Goal: Navigation & Orientation: Find specific page/section

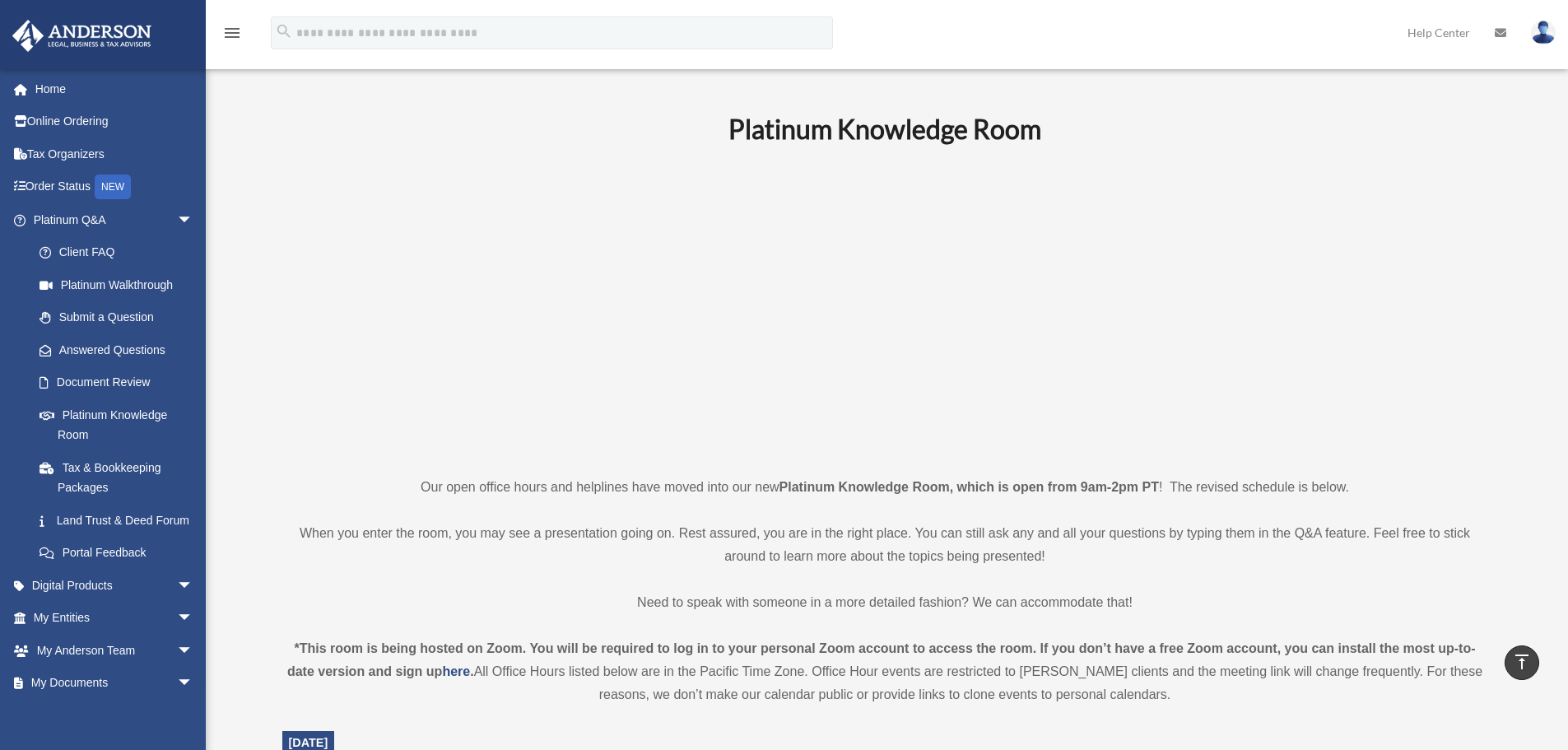
scroll to position [659, 0]
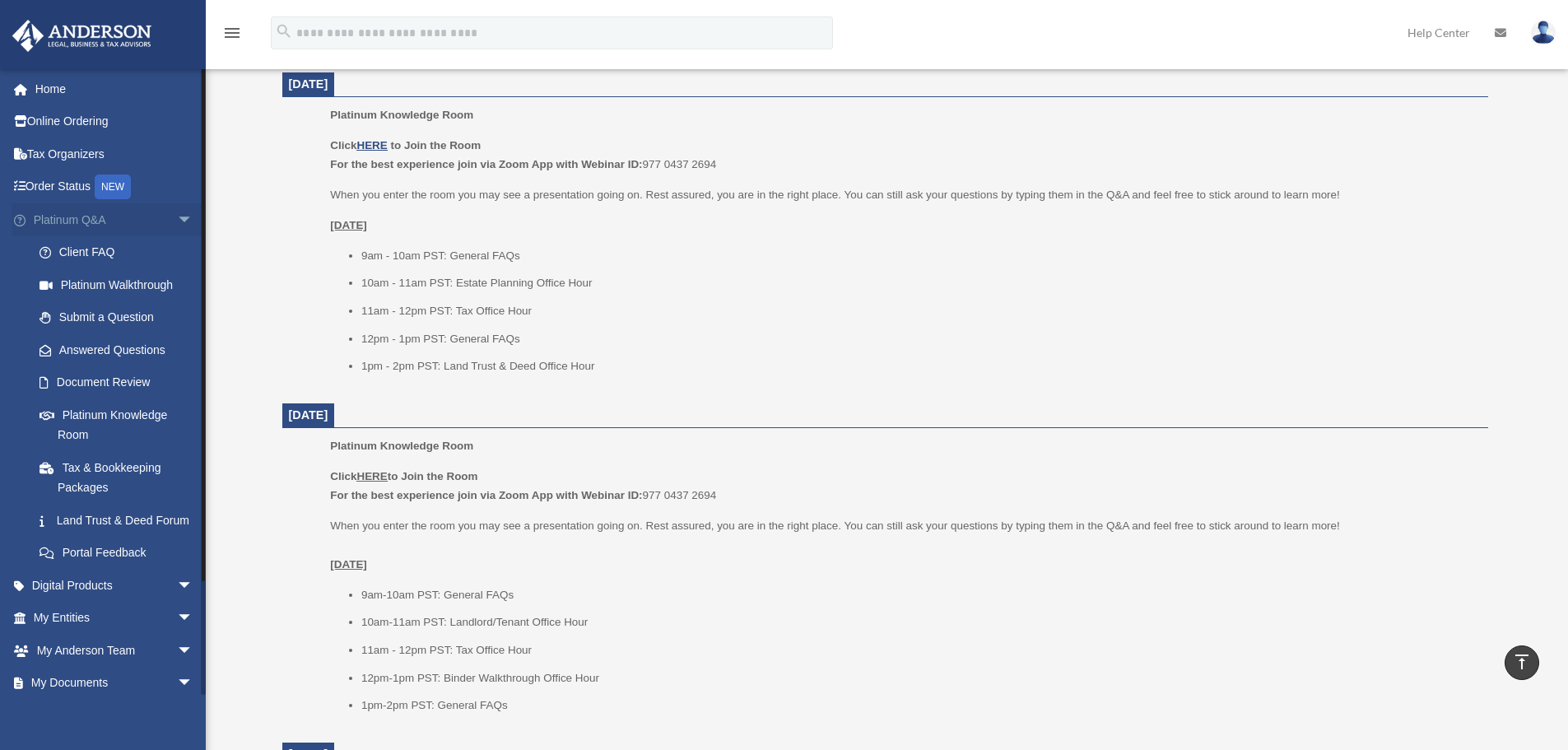
click at [177, 219] on span "arrow_drop_down" at bounding box center [194, 220] width 33 height 34
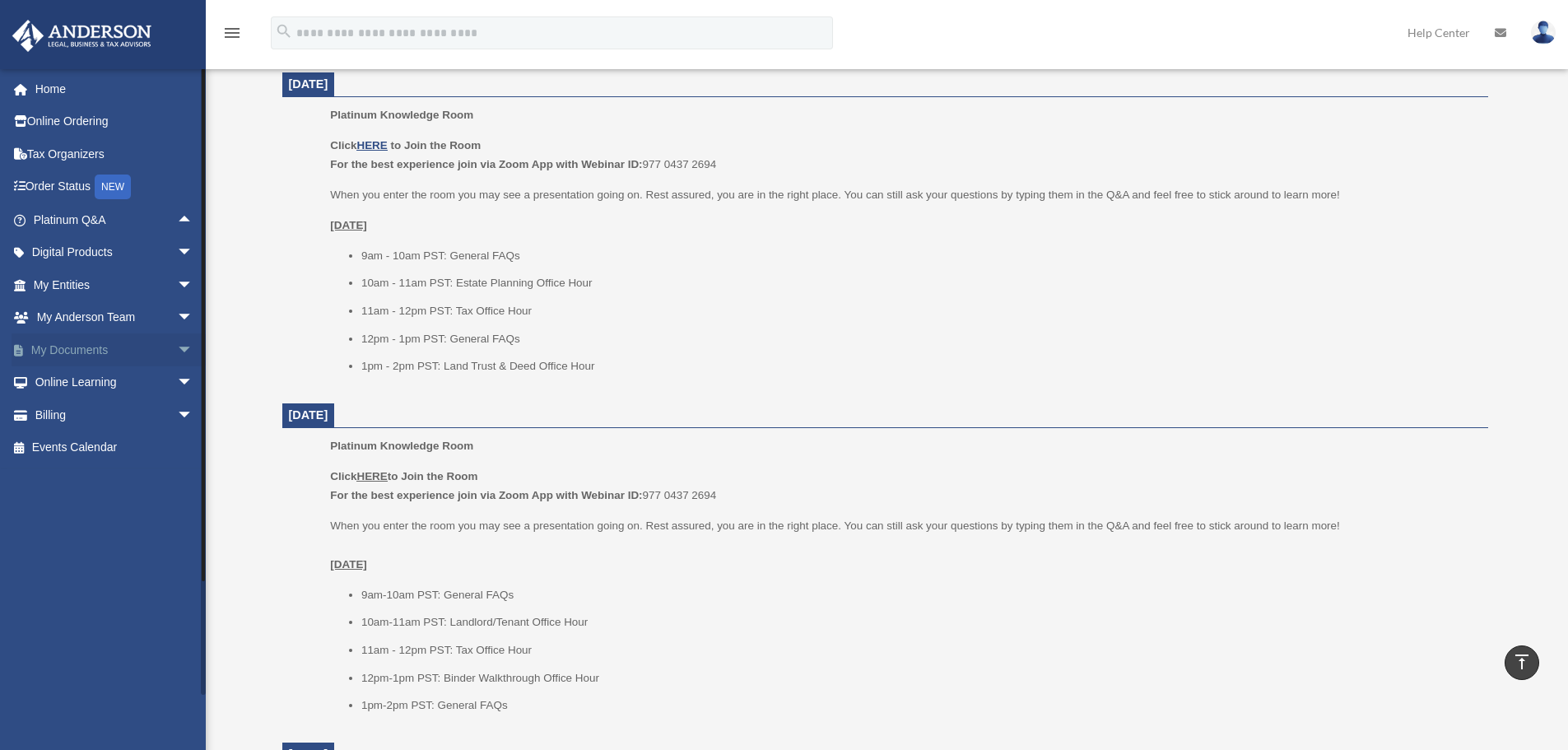
click at [55, 350] on link "My Documents arrow_drop_down" at bounding box center [115, 350] width 207 height 33
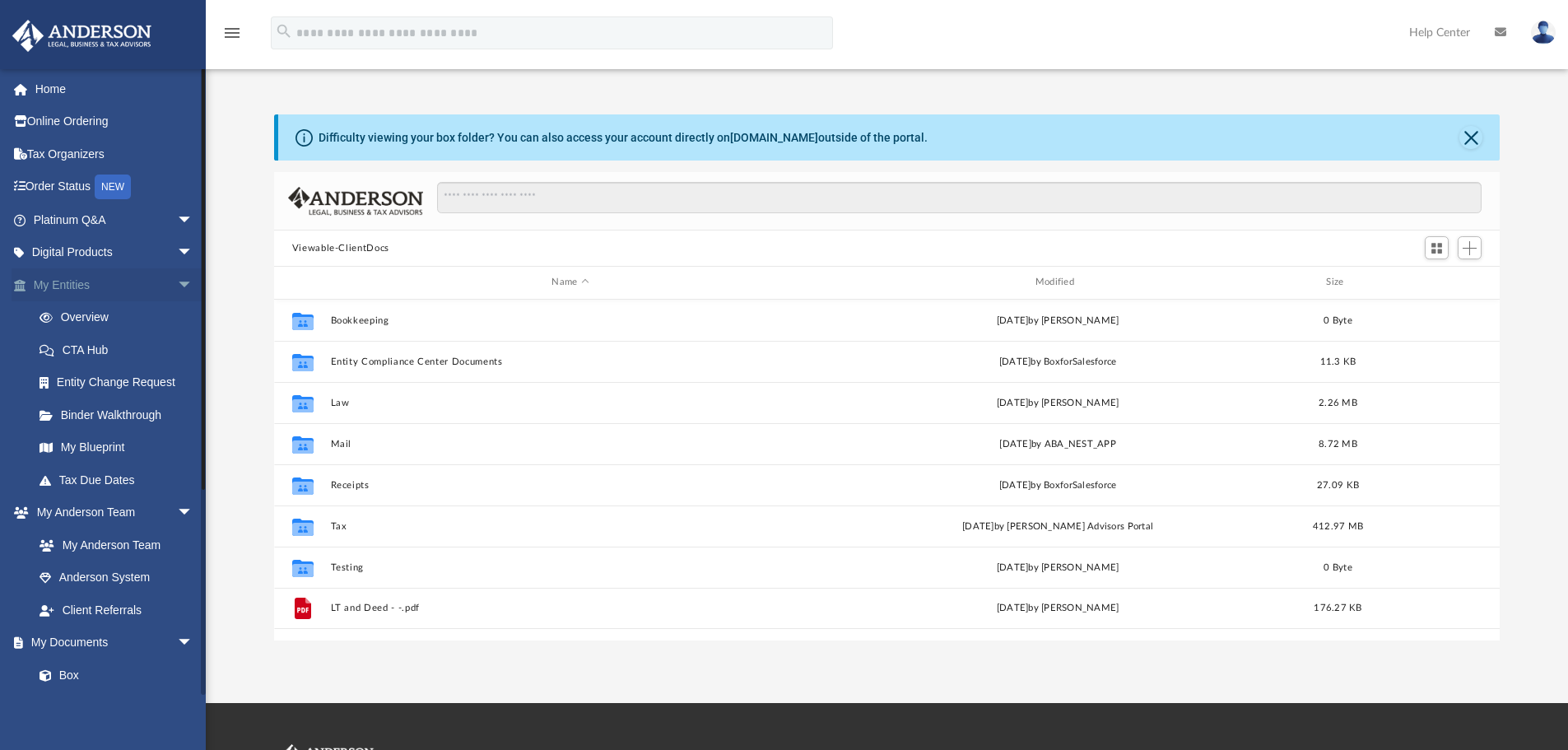
click at [177, 281] on span "arrow_drop_down" at bounding box center [194, 285] width 33 height 34
click at [152, 436] on link "My Documents arrow_drop_down" at bounding box center [115, 448] width 207 height 33
click at [177, 316] on span "arrow_drop_down" at bounding box center [194, 318] width 33 height 34
click at [72, 380] on link "Box" at bounding box center [121, 383] width 195 height 33
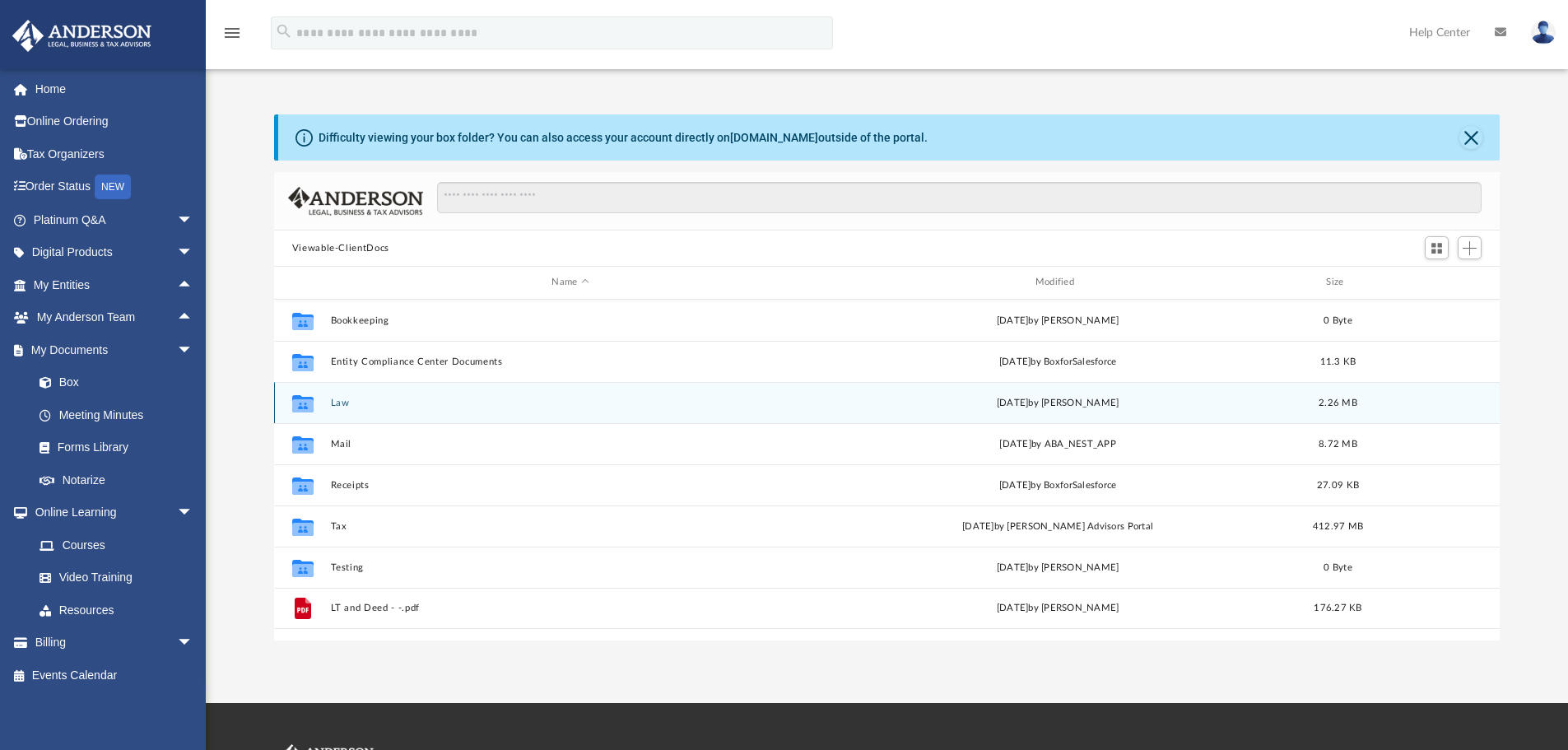
click at [335, 402] on button "Law" at bounding box center [570, 403] width 480 height 11
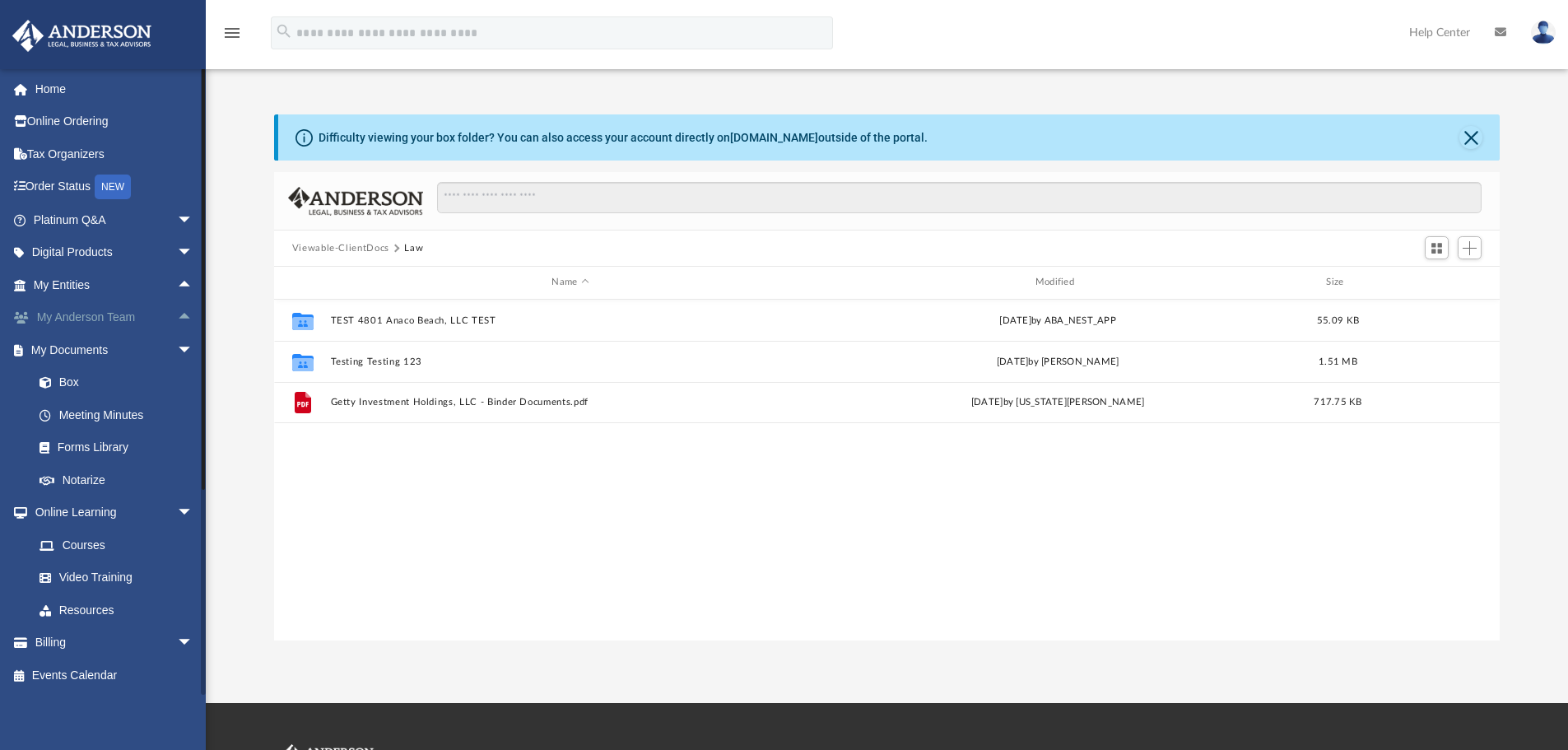
click at [177, 315] on span "arrow_drop_up" at bounding box center [194, 318] width 33 height 34
click at [177, 315] on span "arrow_drop_down" at bounding box center [194, 318] width 33 height 34
click at [68, 378] on link "Box" at bounding box center [121, 383] width 195 height 33
click at [1471, 250] on span "Add" at bounding box center [1470, 248] width 14 height 14
click at [1527, 209] on div "Difficulty viewing your box folder? You can also access your account directly o…" at bounding box center [887, 377] width 1363 height 526
